Goal: Share content

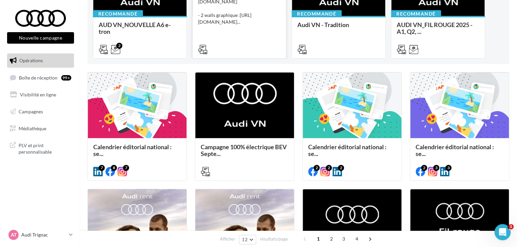
scroll to position [135, 0]
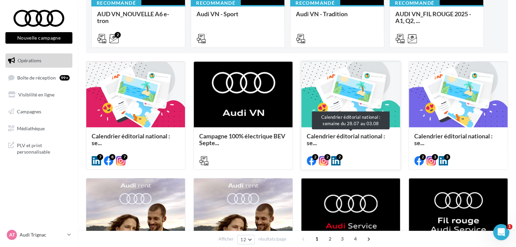
click at [355, 143] on span "Calendrier éditorial national : se..." at bounding box center [350, 139] width 88 height 14
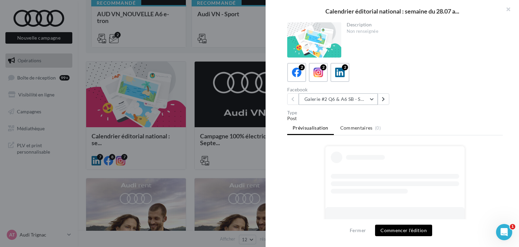
click at [357, 99] on button "Galerie #2 Q6 & A6 SB - Shooting NV" at bounding box center [338, 98] width 79 height 11
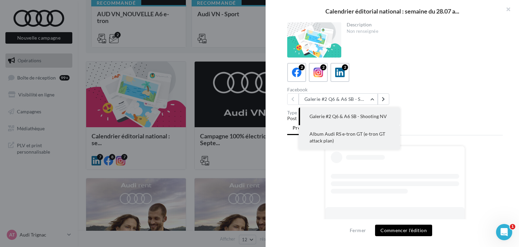
click at [360, 132] on span "Album Audi RS e-tron GT (e-tron GT attack plan)" at bounding box center [348, 137] width 76 height 13
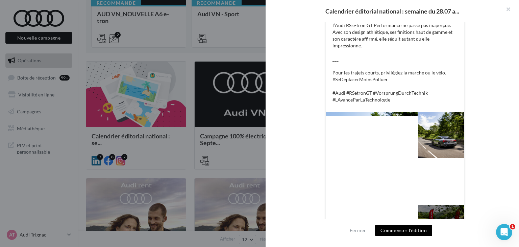
scroll to position [117, 0]
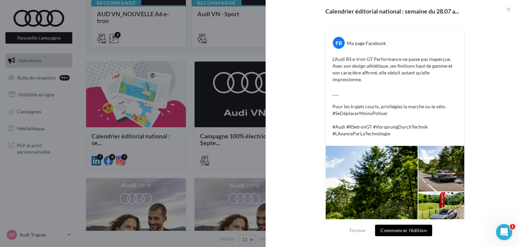
click at [396, 134] on p "L’Audi RS e-tron GT Performance ne passe pas inaperçue. Avec son design athléti…" at bounding box center [394, 96] width 125 height 81
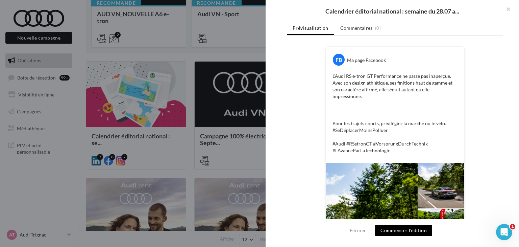
scroll to position [83, 0]
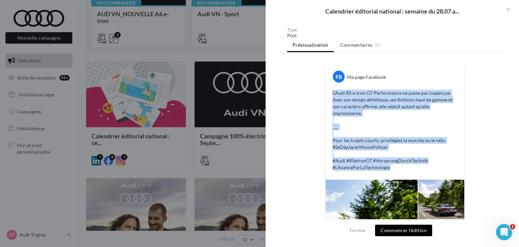
copy p "L’Audi RS e-tron GT Performance ne passe pas inaperçue. Avec son design athléti…"
drag, startPoint x: 396, startPoint y: 167, endPoint x: 329, endPoint y: 89, distance: 102.3
click at [329, 89] on div "L’Audi RS e-tron GT Performance ne passe pas inaperçue. Avec son design athléti…" at bounding box center [394, 130] width 135 height 84
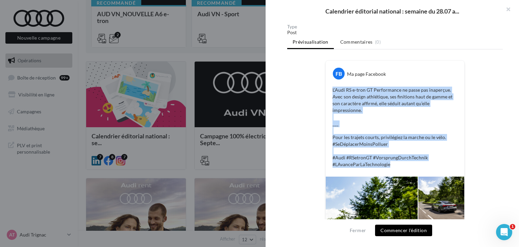
scroll to position [49, 0]
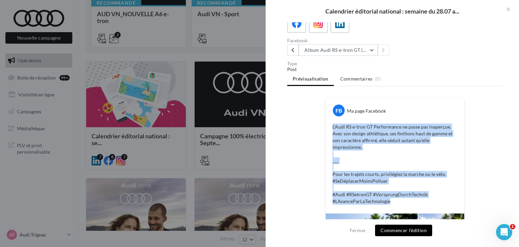
copy p "L’Audi RS e-tron GT Performance ne passe pas inaperçue. Avec son design athléti…"
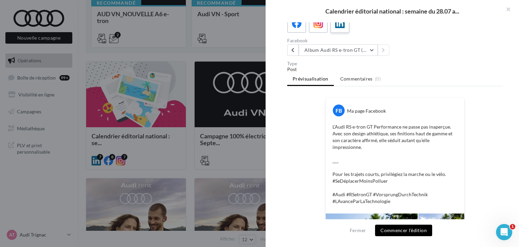
click at [345, 26] on div "2" at bounding box center [340, 23] width 13 height 13
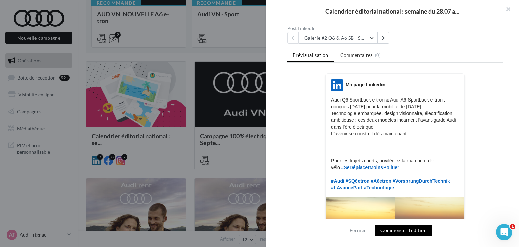
scroll to position [95, 0]
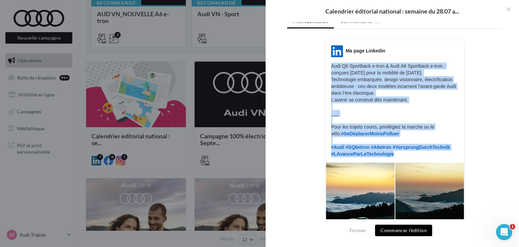
drag, startPoint x: 408, startPoint y: 155, endPoint x: 327, endPoint y: 63, distance: 122.8
click at [327, 63] on div "LinkedIn Ma page Linkedin Audi Q6 Sportback e-tron & Audi A6 Sportback e-tron :…" at bounding box center [395, 101] width 139 height 112
copy p "Audi Q6 Sportback e-tron & Audi A6 Sportback e-tron : conçues [DATE] pour la mo…"
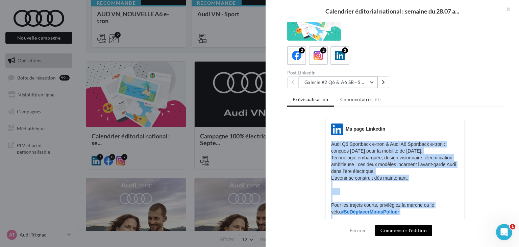
scroll to position [0, 0]
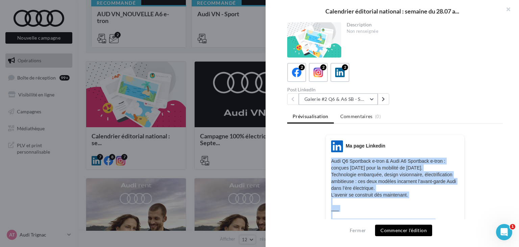
click at [375, 102] on button "Galerie #2 Q6 & A6 SB - Shooting NV" at bounding box center [338, 98] width 79 height 11
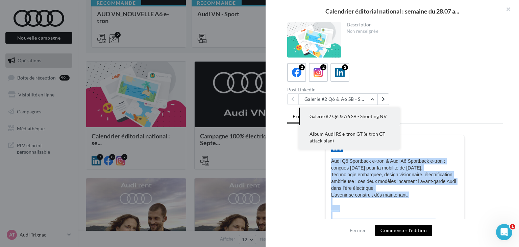
click at [355, 132] on span "Album Audi RS e-tron GT (e-tron GT attack plan)" at bounding box center [348, 137] width 76 height 13
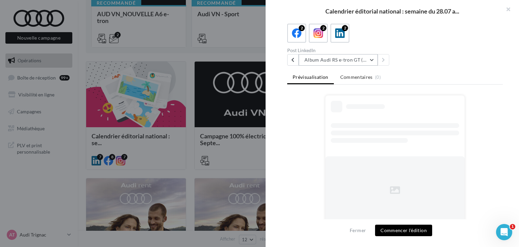
scroll to position [27, 0]
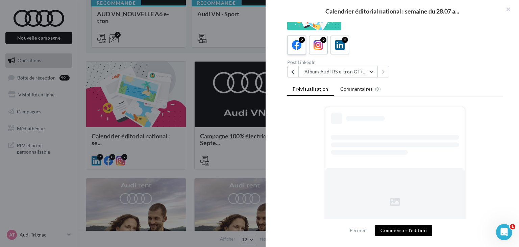
click at [303, 46] on label "2" at bounding box center [296, 44] width 19 height 19
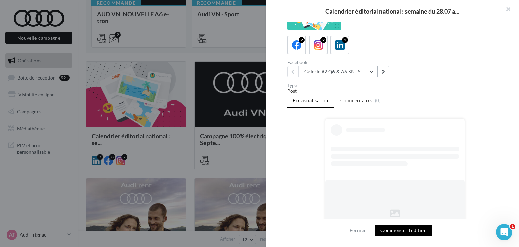
click at [359, 75] on button "Galerie #2 Q6 & A6 SB - Shooting NV" at bounding box center [338, 71] width 79 height 11
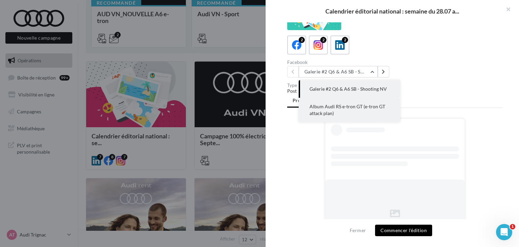
click at [352, 102] on button "Album Audi RS e-tron GT (e-tron GT attack plan)" at bounding box center [349, 110] width 101 height 24
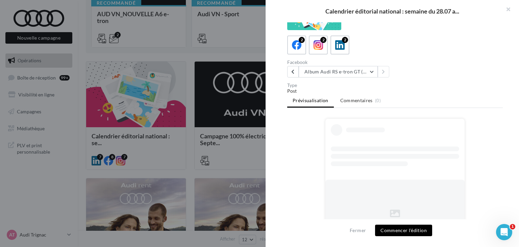
click at [183, 137] on div at bounding box center [259, 123] width 519 height 247
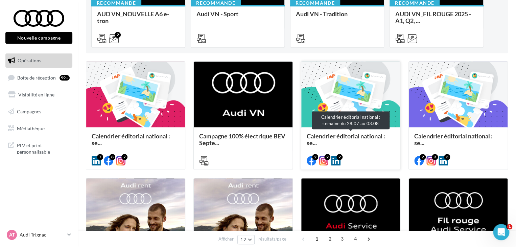
click at [377, 138] on span "Calendrier éditorial national : se..." at bounding box center [345, 139] width 78 height 14
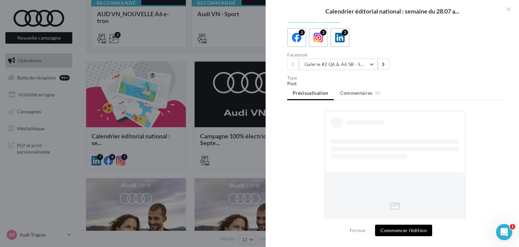
scroll to position [54, 0]
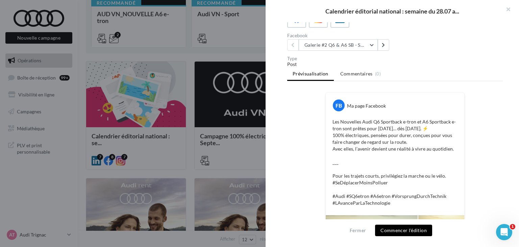
click at [316, 37] on div "Facebook Galerie #2 Q6 & A6 SB - Shooting NV Galerie #2 Q6 & A6 SB - Shooting N…" at bounding box center [342, 42] width 110 height 18
drag, startPoint x: 317, startPoint y: 40, endPoint x: 318, endPoint y: 46, distance: 6.5
click at [317, 41] on button "Galerie #2 Q6 & A6 SB - Shooting NV" at bounding box center [338, 44] width 79 height 11
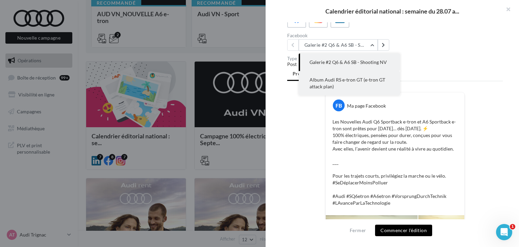
click at [324, 86] on span "Album Audi RS e-tron GT (e-tron GT attack plan)" at bounding box center [348, 83] width 76 height 13
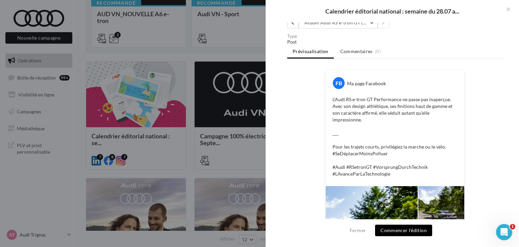
scroll to position [122, 0]
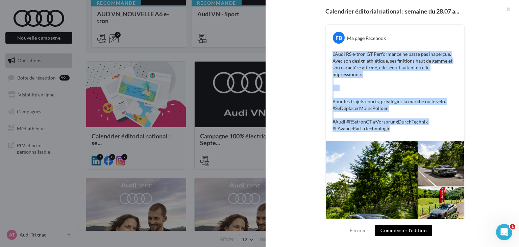
drag, startPoint x: 399, startPoint y: 132, endPoint x: 300, endPoint y: 46, distance: 131.0
click at [300, 46] on div "FB Ma page Facebook L’Audi RS e-tron GT Performance ne passe pas inaperçue. Ave…" at bounding box center [395, 156] width 216 height 264
copy p "L’Audi RS e-tron GT Performance ne passe pas inaperçue. Avec son design athléti…"
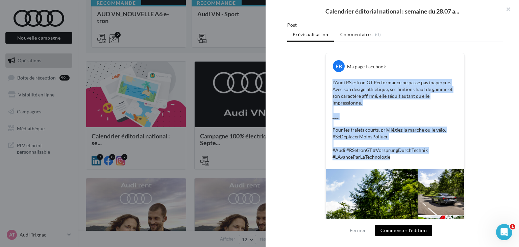
scroll to position [0, 0]
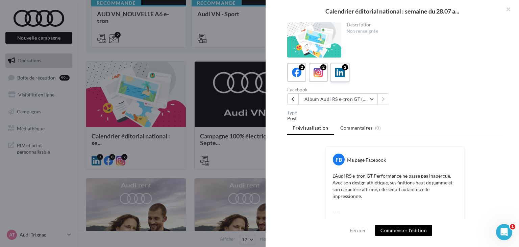
click at [334, 76] on div "2" at bounding box center [340, 72] width 13 height 13
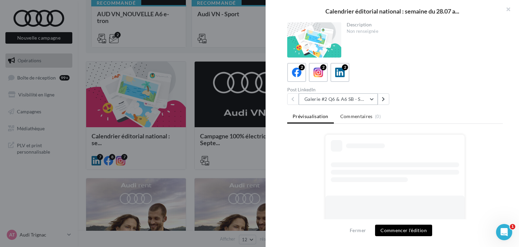
click at [340, 96] on button "Galerie #2 Q6 & A6 SB - Shooting NV" at bounding box center [338, 98] width 79 height 11
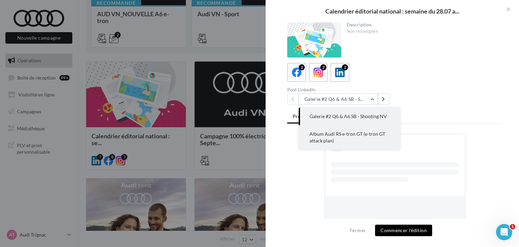
click at [339, 132] on span "Album Audi RS e-tron GT (e-tron GT attack plan)" at bounding box center [348, 137] width 76 height 13
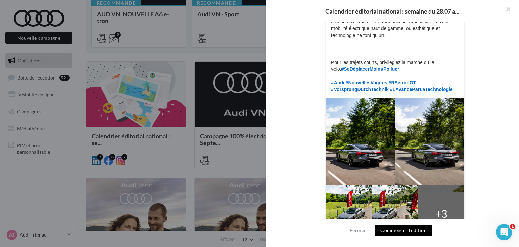
scroll to position [97, 0]
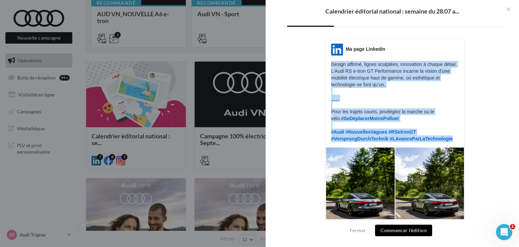
copy p "Design affirmé, lignes sculptées, innovation à chaque détail. L’Audi RS e-tron …"
drag, startPoint x: 444, startPoint y: 146, endPoint x: 323, endPoint y: 63, distance: 146.6
click at [325, 63] on div "LinkedIn Ma page Linkedin Design affirmé, lignes sculptées, innovation à chaque…" at bounding box center [394, 175] width 139 height 274
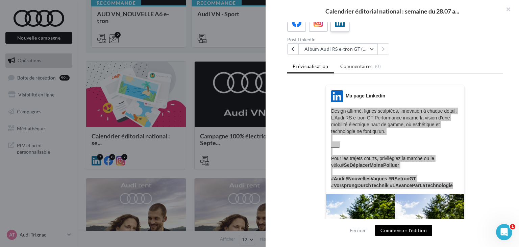
scroll to position [0, 0]
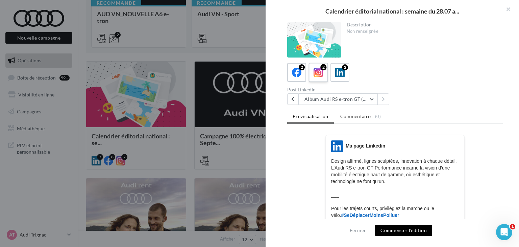
drag, startPoint x: 319, startPoint y: 77, endPoint x: 325, endPoint y: 81, distance: 7.0
click at [319, 77] on icon at bounding box center [319, 73] width 10 height 10
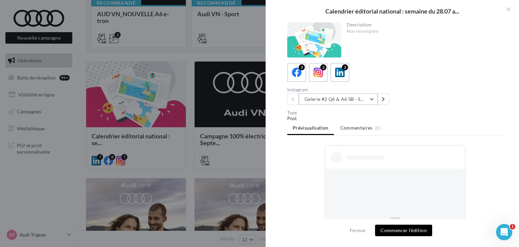
click at [349, 99] on button "Galerie #2 Q6 & A6 SB - Shooting NV" at bounding box center [338, 98] width 79 height 11
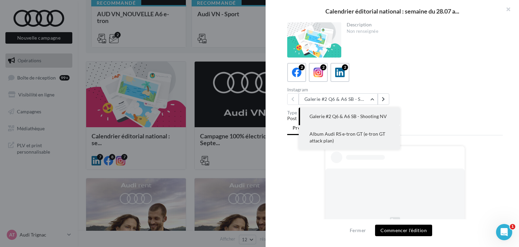
click at [349, 133] on span "Album Audi RS e-tron GT (e-tron GT attack plan)" at bounding box center [348, 137] width 76 height 13
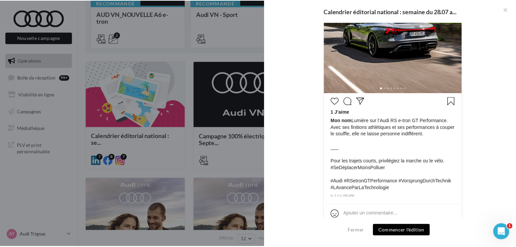
scroll to position [261, 0]
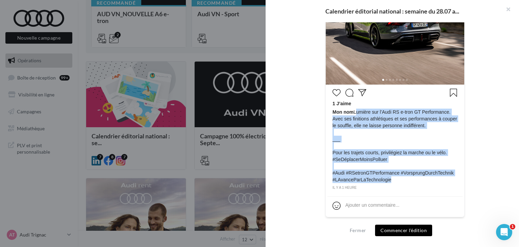
drag, startPoint x: 393, startPoint y: 177, endPoint x: 353, endPoint y: 113, distance: 76.3
click at [353, 113] on span "Mon nom Lumière sur l’Audi RS e-tron GT Performance. Avec ses finitions athléti…" at bounding box center [394, 145] width 125 height 74
copy span "Lumière sur l’Audi RS e-tron GT Performance. Avec ses finitions athlétiques et …"
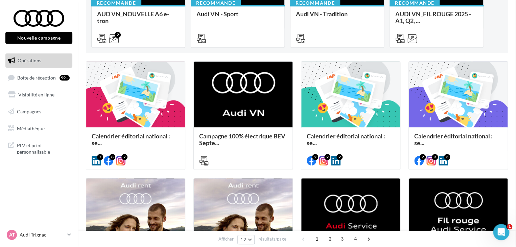
click at [76, 235] on div "AT Audi Trignac audi-saor-44570" at bounding box center [39, 237] width 78 height 19
click at [70, 232] on icon at bounding box center [69, 234] width 4 height 6
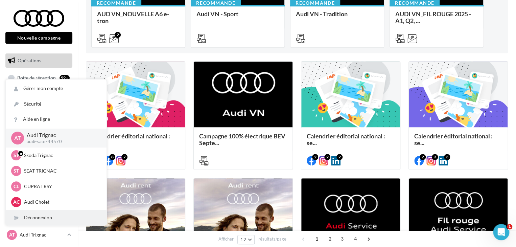
click at [42, 220] on div "Déconnexion" at bounding box center [56, 217] width 101 height 15
